Goal: Find specific page/section: Find specific page/section

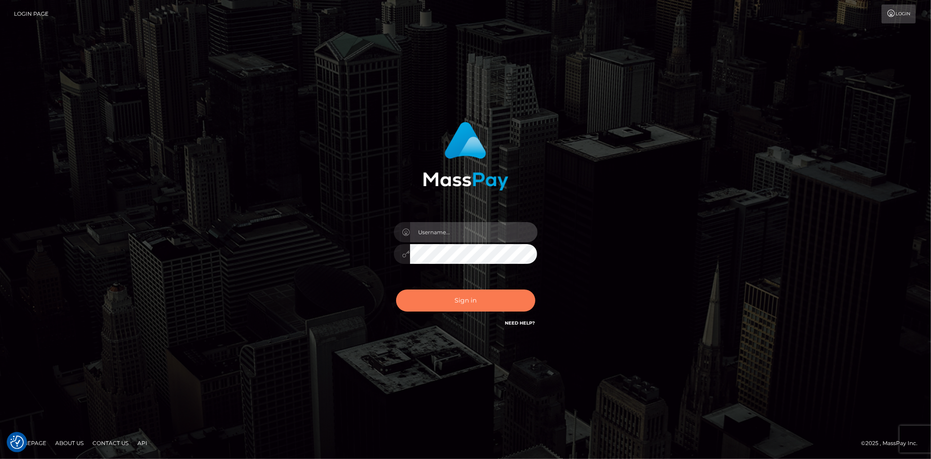
type input "Eduard Gavrilescu"
click at [475, 293] on button "Sign in" at bounding box center [465, 300] width 139 height 22
type input "[PERSON_NAME]"
click at [473, 293] on button "Sign in" at bounding box center [465, 300] width 139 height 22
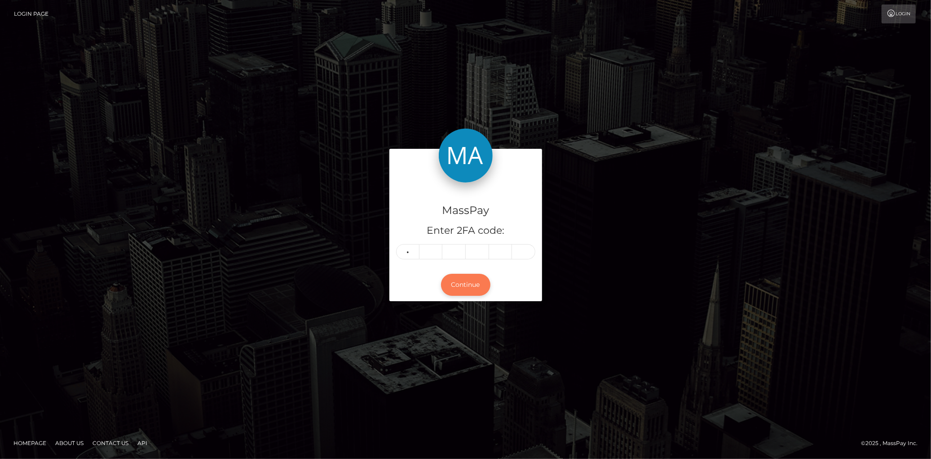
type input "0"
type input "5"
type input "1"
type input "8"
type input "4"
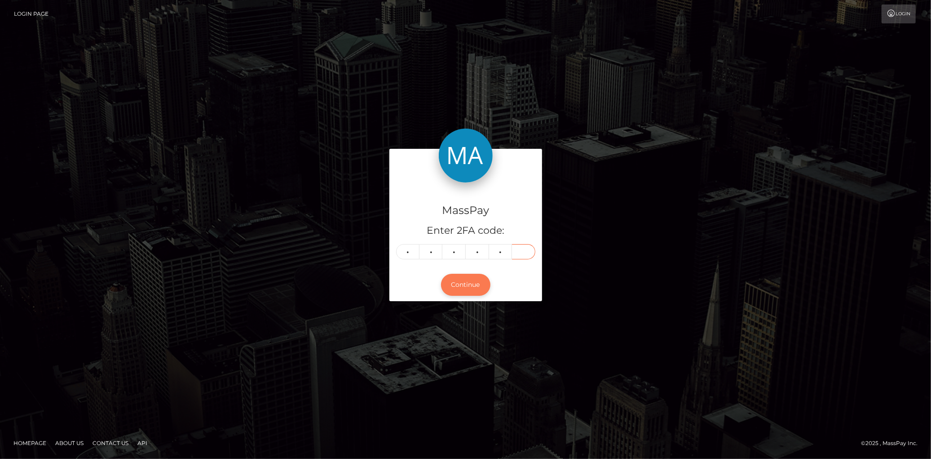
type input "9"
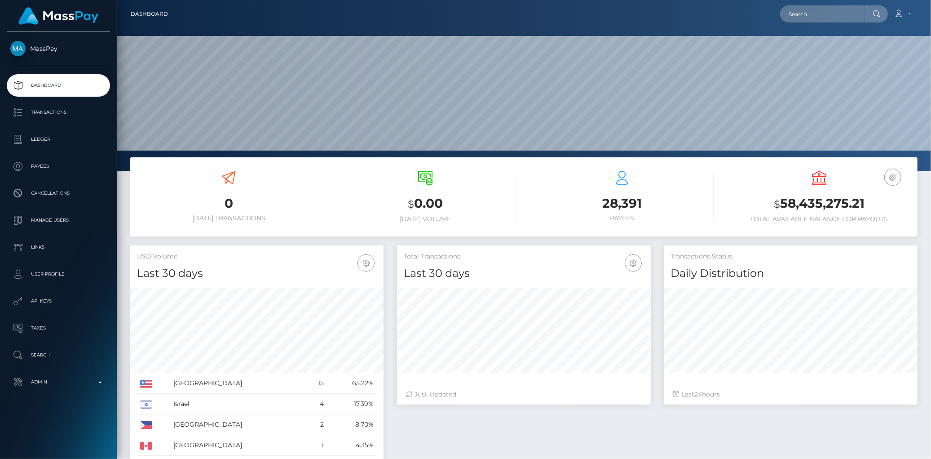
scroll to position [159, 253]
click at [787, 14] on input "text" at bounding box center [822, 13] width 84 height 17
paste input "poact_DCPaxdtCXcSs"
type input "poact_DCPaxdtCXcSs"
click at [810, 44] on link "ChenX Trading FZCO" at bounding box center [819, 46] width 79 height 17
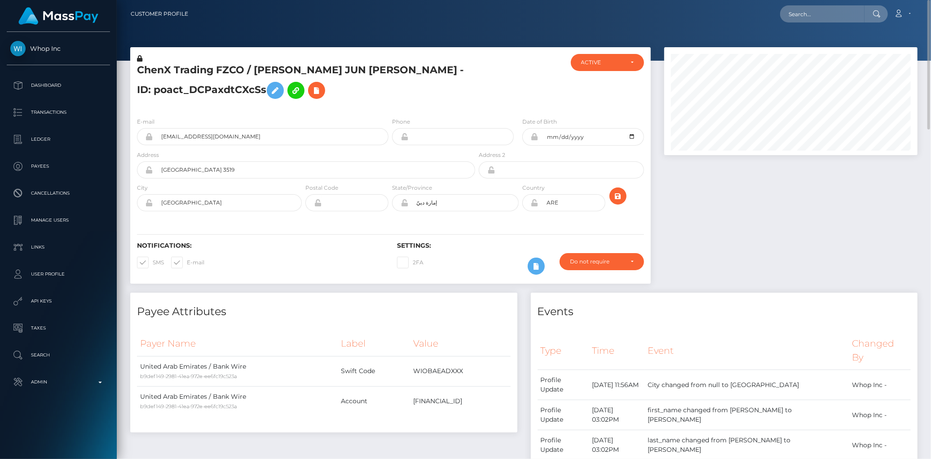
click at [784, 22] on div "Loading... Loading..." at bounding box center [834, 13] width 108 height 17
click at [788, 19] on input "text" at bounding box center [822, 13] width 84 height 17
paste input "pout_ShdSBv1mBiUFx"
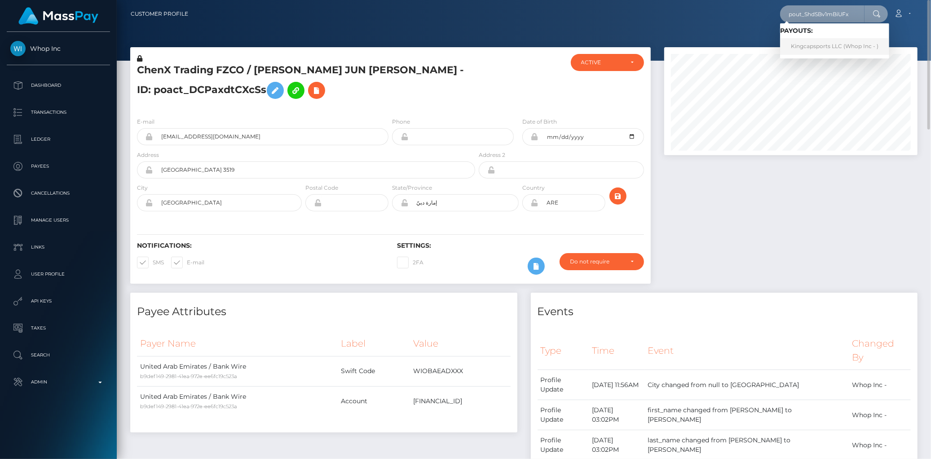
type input "pout_ShdSBv1mBiUFx"
click at [801, 44] on link "Kingcapsports LLC (Whop Inc - )" at bounding box center [834, 46] width 109 height 17
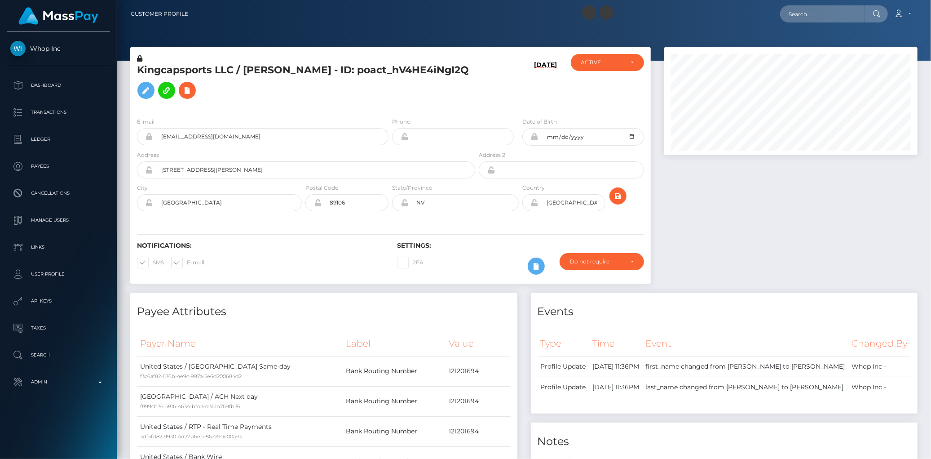
scroll to position [108, 253]
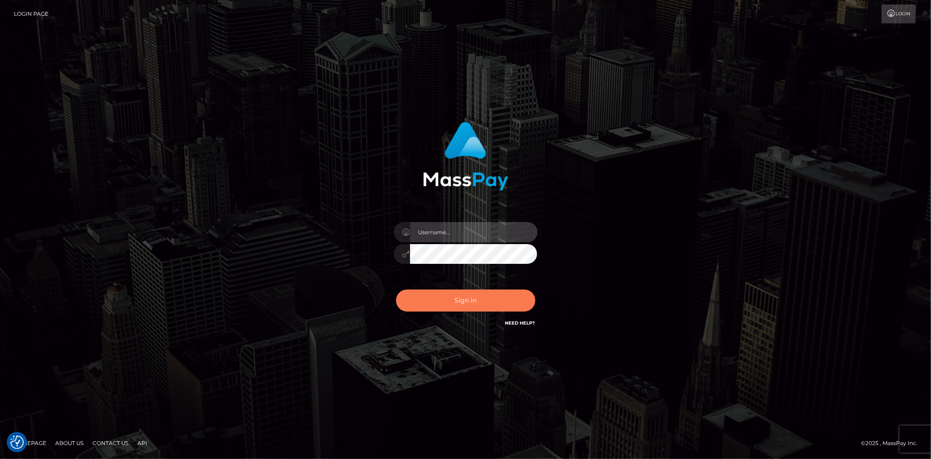
type input "[PERSON_NAME]"
click at [469, 297] on button "Sign in" at bounding box center [465, 300] width 139 height 22
checkbox input "true"
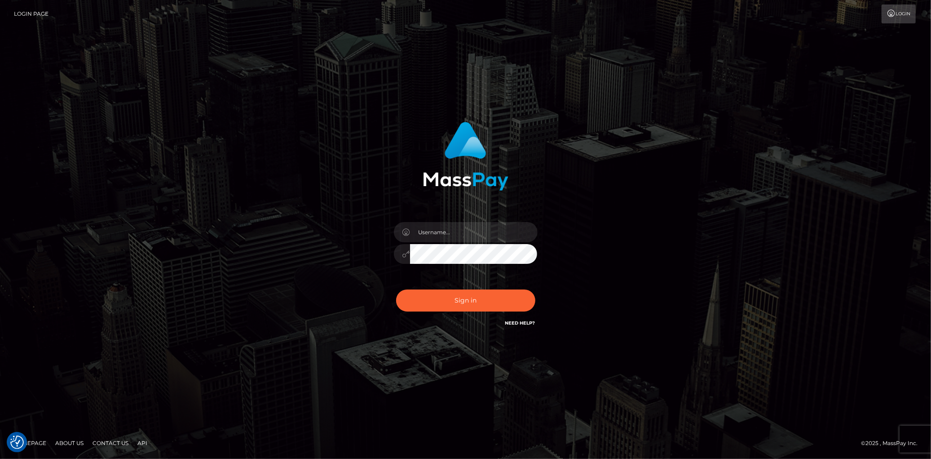
checkbox input "true"
type input "Eduard Gavrilescu"
click at [490, 297] on button "Sign in" at bounding box center [465, 300] width 139 height 22
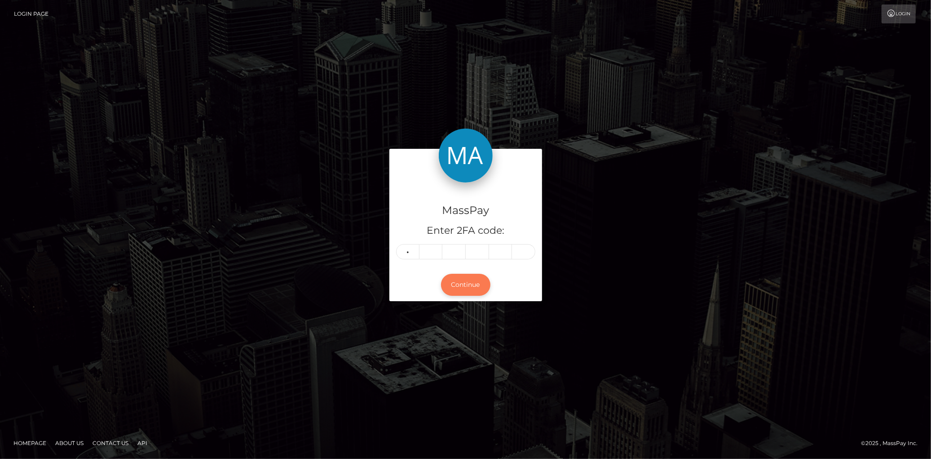
type input "6"
type input "3"
type input "1"
type input "4"
type input "0"
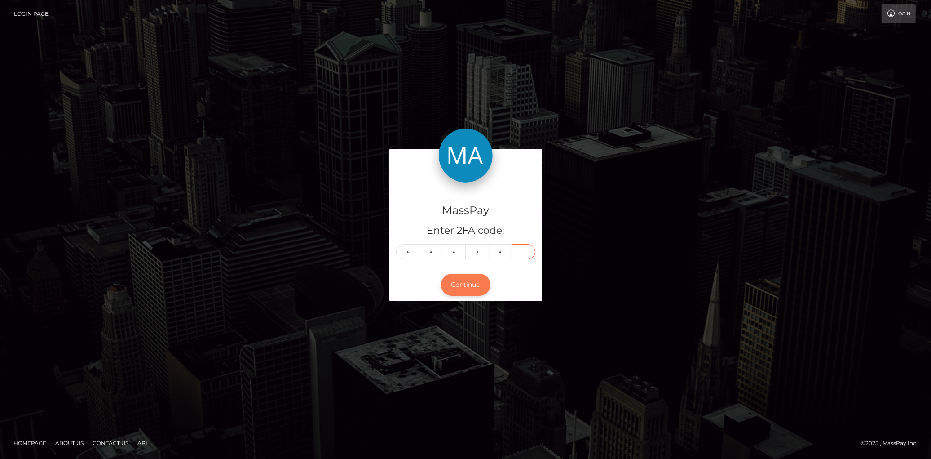
type input "4"
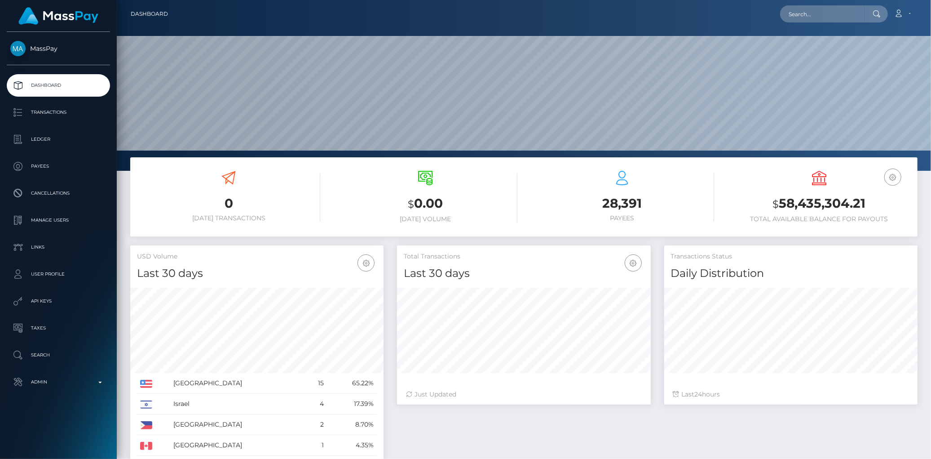
scroll to position [159, 253]
click at [803, 19] on input "text" at bounding box center [822, 13] width 84 height 17
paste input "poact_DCPaxdtCXcSs"
type input "poact_DCPaxdtCXcSs"
click at [805, 41] on link "ChenX Trading FZCO" at bounding box center [819, 46] width 79 height 17
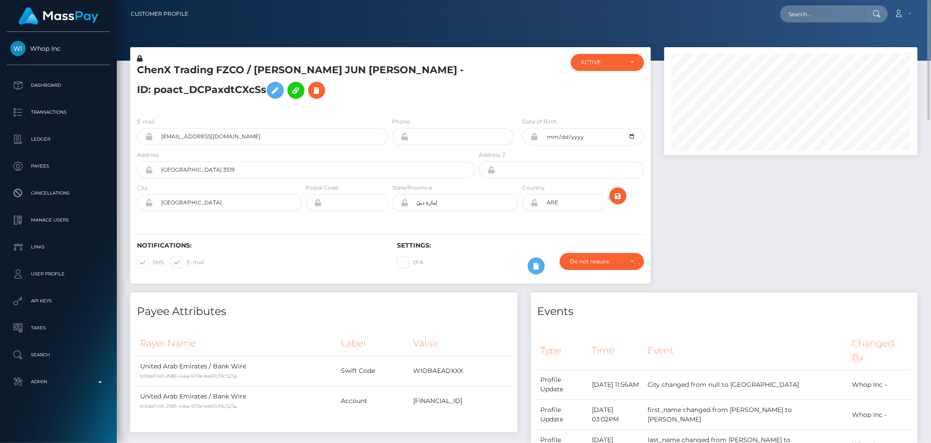
click at [160, 72] on h5 "ChenX Trading FZCO / ALEXANDER JUN SHENG CHEN - ID: poact_DCPaxdtCXcSs" at bounding box center [303, 83] width 333 height 40
click at [221, 141] on input "alexanderchenxd+a998c8bc81@gmail.com" at bounding box center [270, 136] width 235 height 17
click at [197, 93] on h5 "ChenX Trading FZCO / ALEXANDER JUN SHENG CHEN - ID: poact_DCPaxdtCXcSs" at bounding box center [303, 83] width 333 height 40
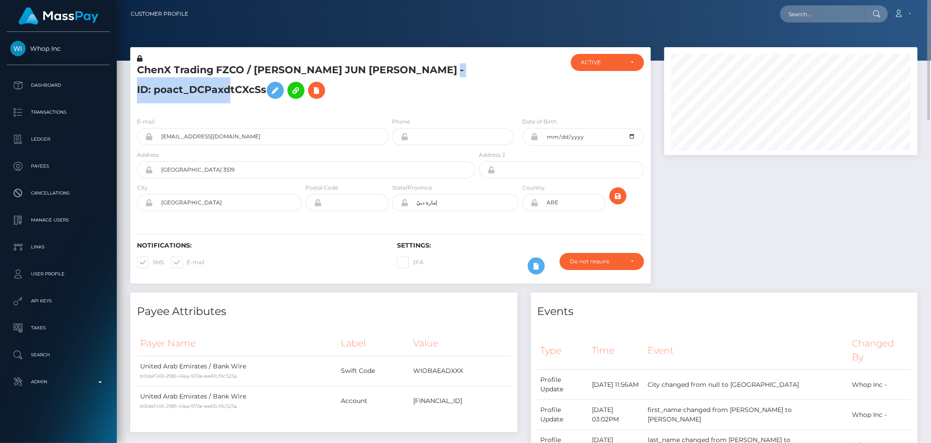
copy h5 "poact_DCPaxdtCXcSs"
